Goal: Check status: Check status

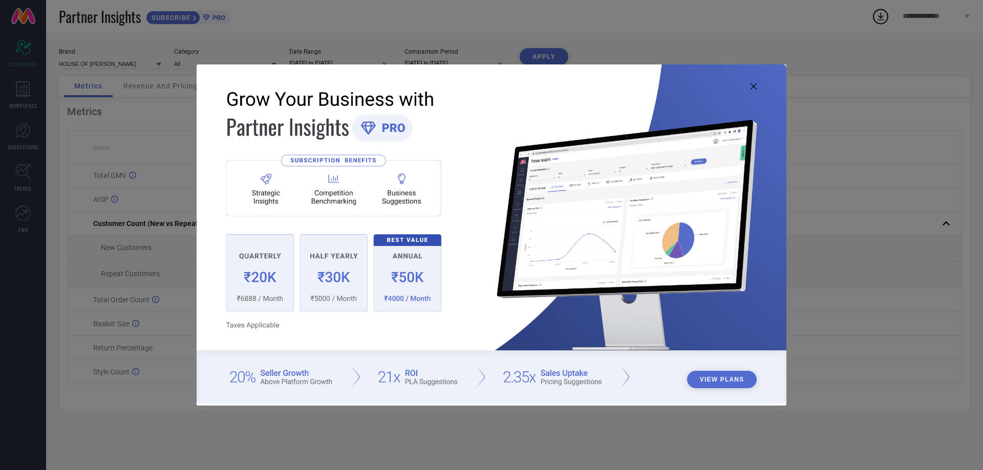
click at [754, 88] on icon at bounding box center [753, 86] width 6 height 6
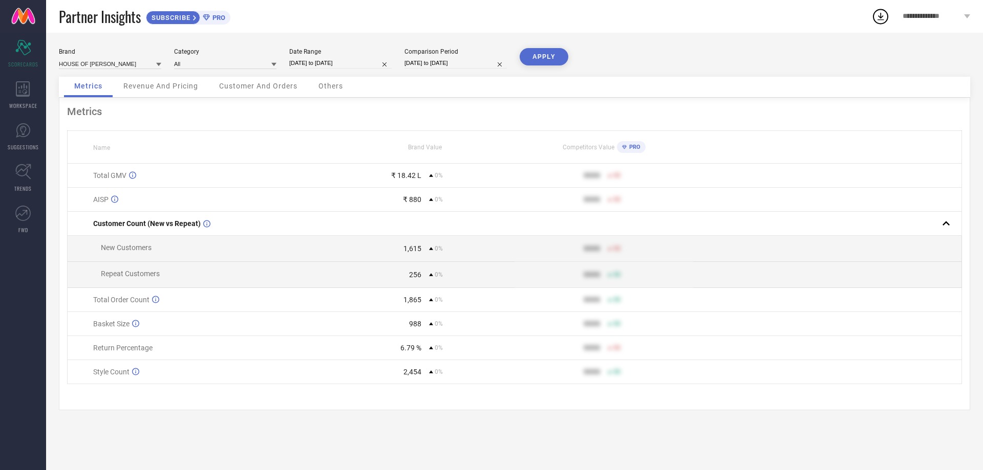
click at [336, 63] on input "[DATE] to [DATE]" at bounding box center [340, 63] width 102 height 11
select select "8"
select select "2025"
select select "9"
select select "2025"
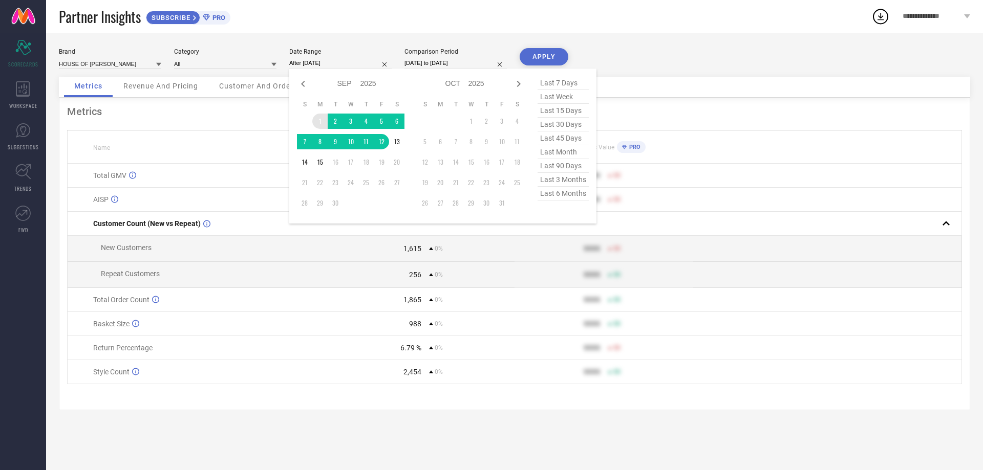
click at [317, 120] on td "1" at bounding box center [319, 121] width 15 height 15
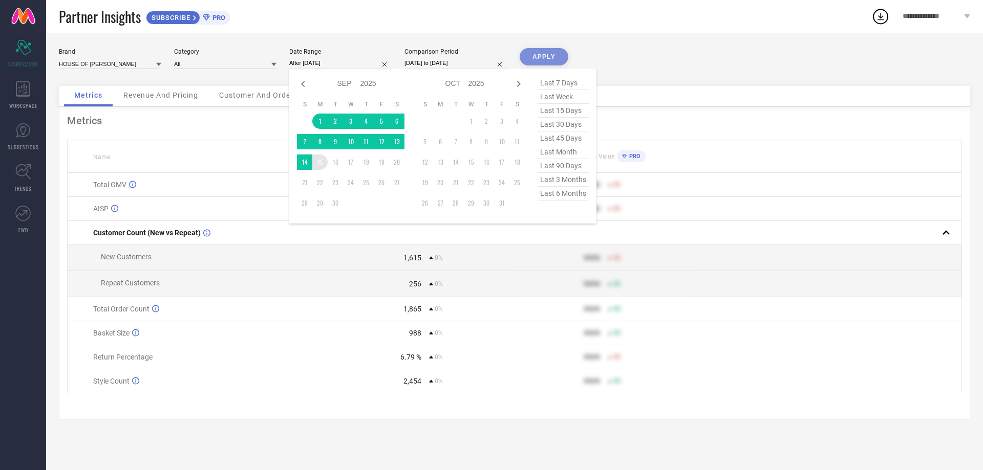
type input "[DATE] to [DATE]"
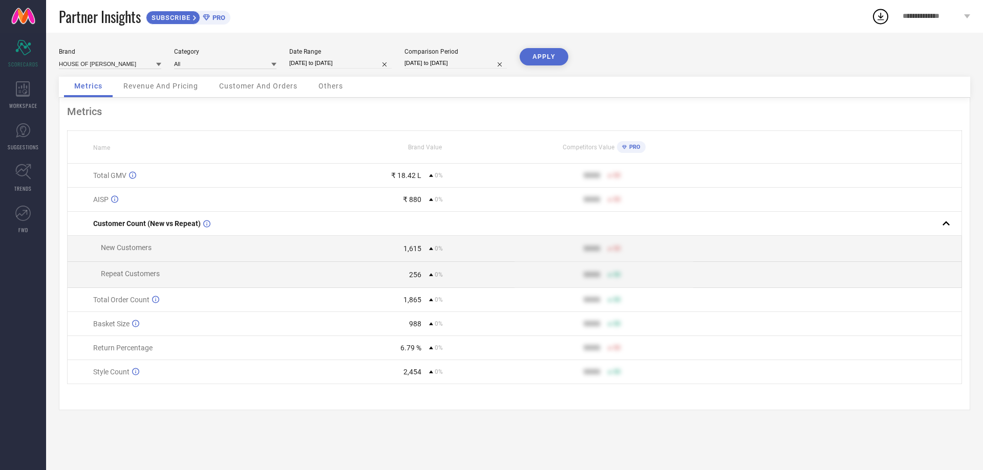
click at [433, 61] on input "[DATE] to [DATE]" at bounding box center [455, 63] width 102 height 11
select select "8"
select select "2025"
select select "9"
select select "2025"
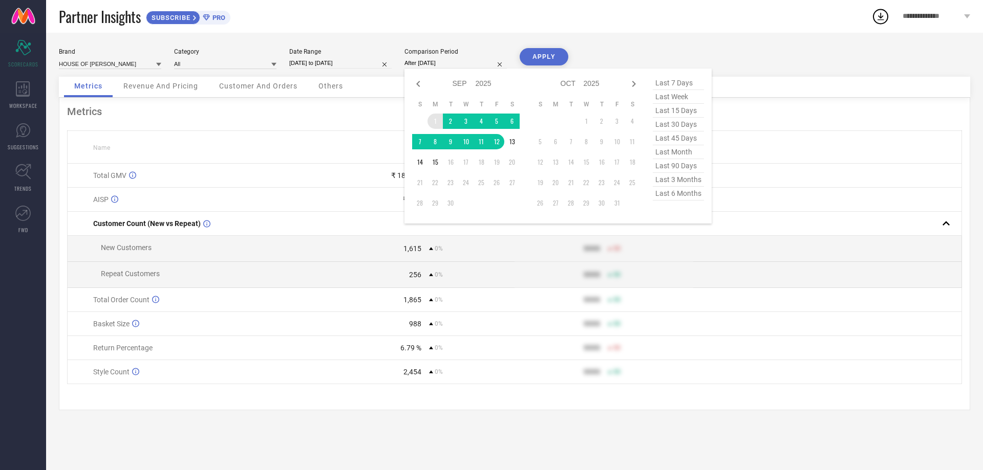
click at [431, 120] on td "1" at bounding box center [434, 121] width 15 height 15
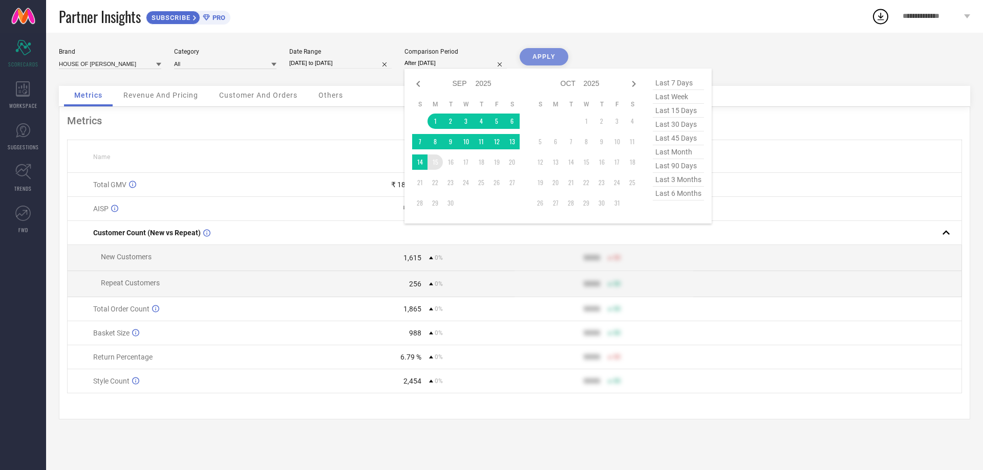
type input "[DATE] to [DATE]"
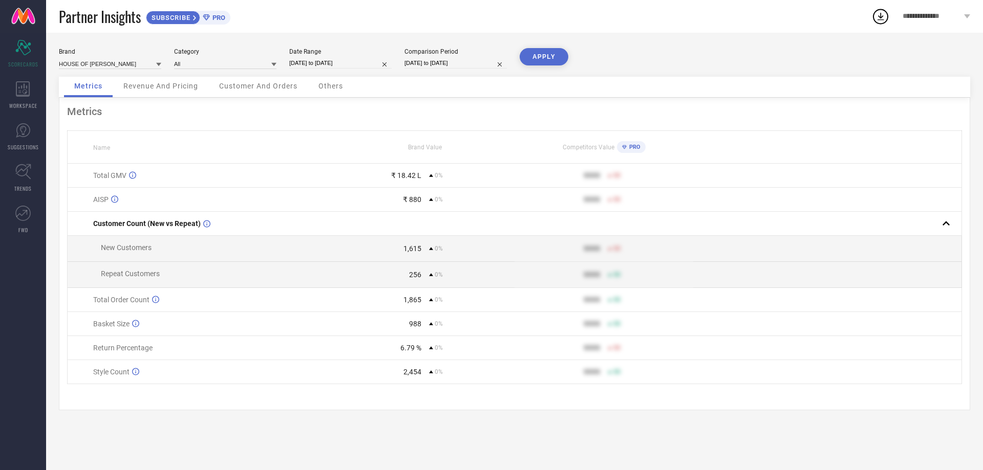
click at [544, 55] on button "APPLY" at bounding box center [544, 56] width 49 height 17
